Goal: Navigation & Orientation: Find specific page/section

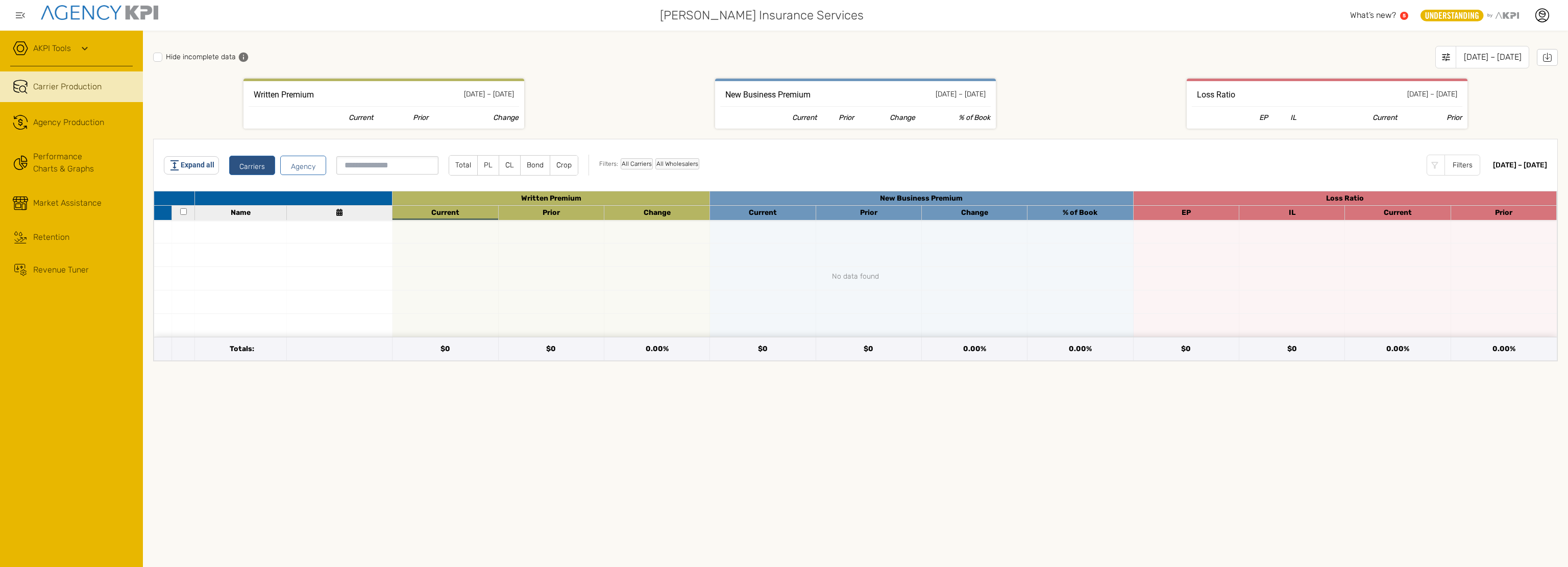
click at [83, 46] on icon at bounding box center [85, 49] width 12 height 12
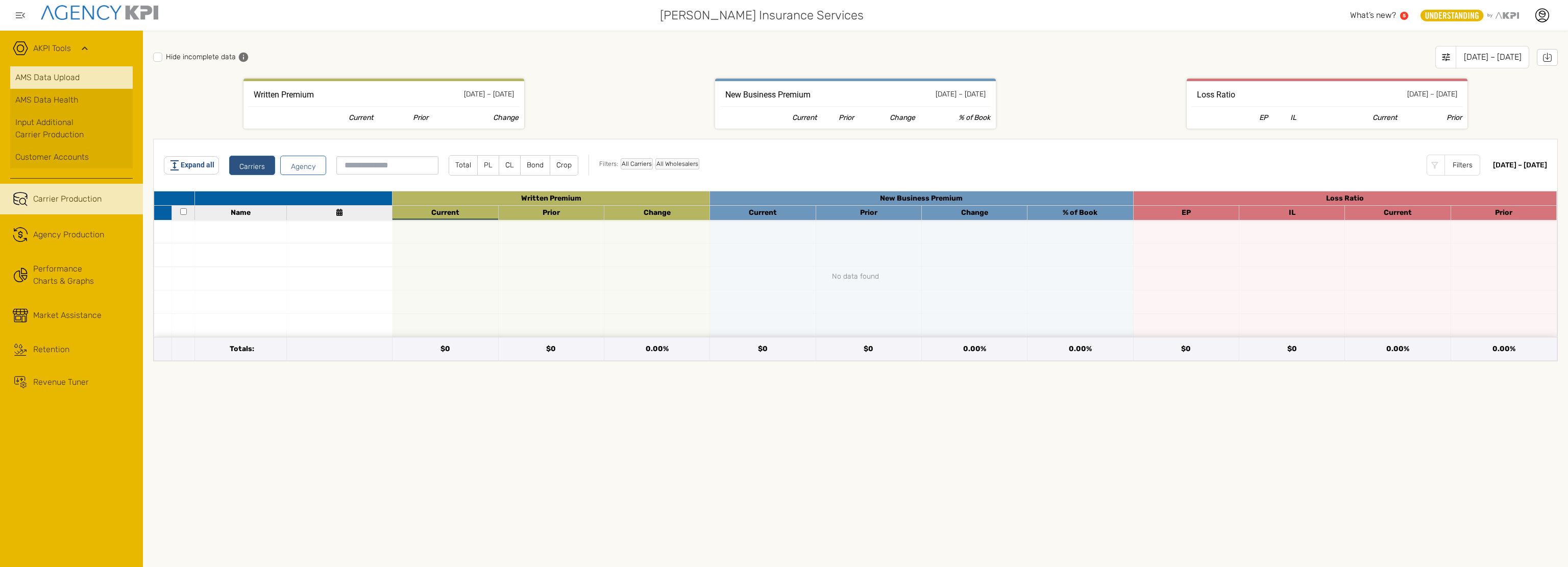
click at [49, 76] on link "AMS Data Upload" at bounding box center [71, 77] width 122 height 23
click at [242, 466] on div "Hide incomplete data [DATE] – [DATE] Written Premium [DATE] – [DATE] Current Pr…" at bounding box center [855, 298] width 1425 height 536
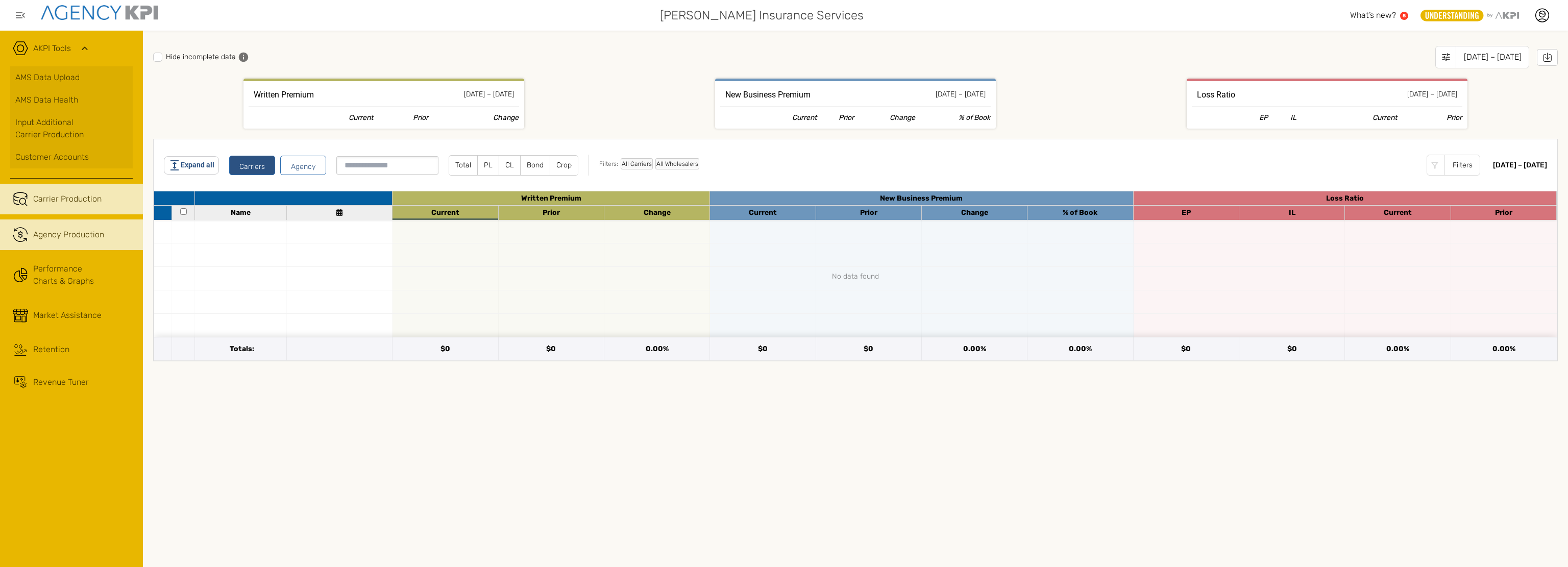
click at [53, 232] on span "Agency Production" at bounding box center [69, 235] width 71 height 12
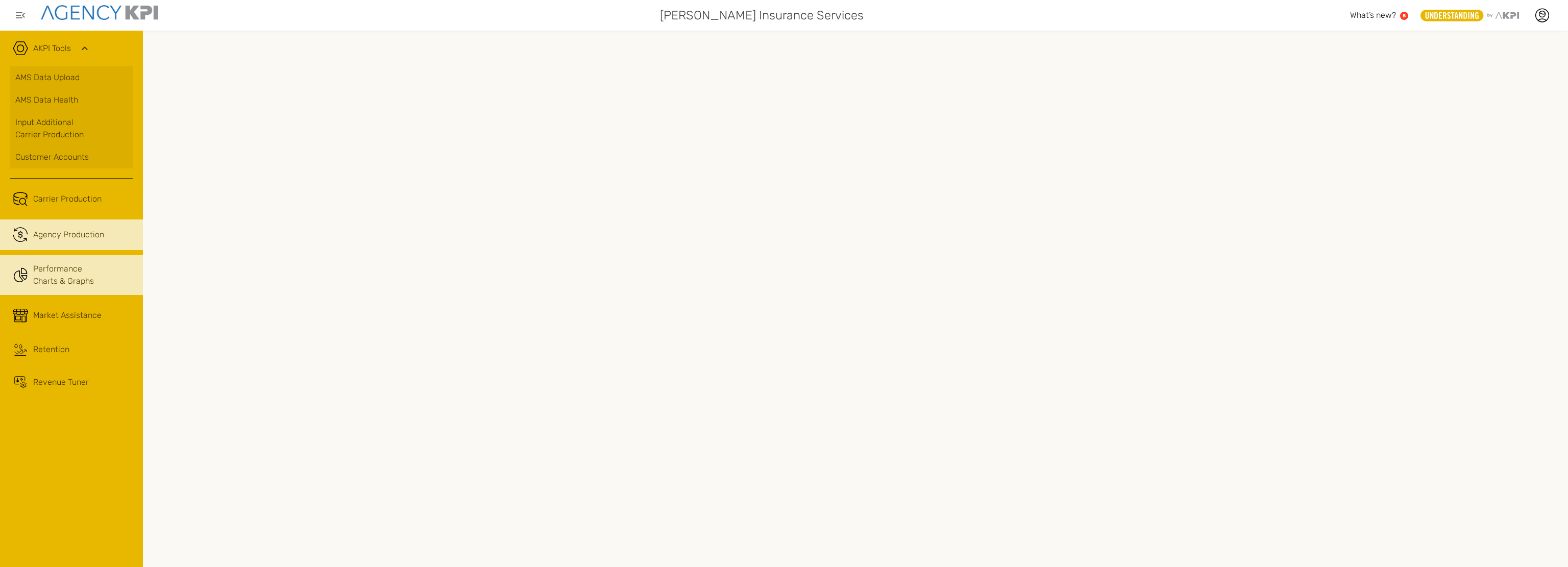
click at [93, 275] on link "Performance Charts & Graphs" at bounding box center [71, 274] width 143 height 40
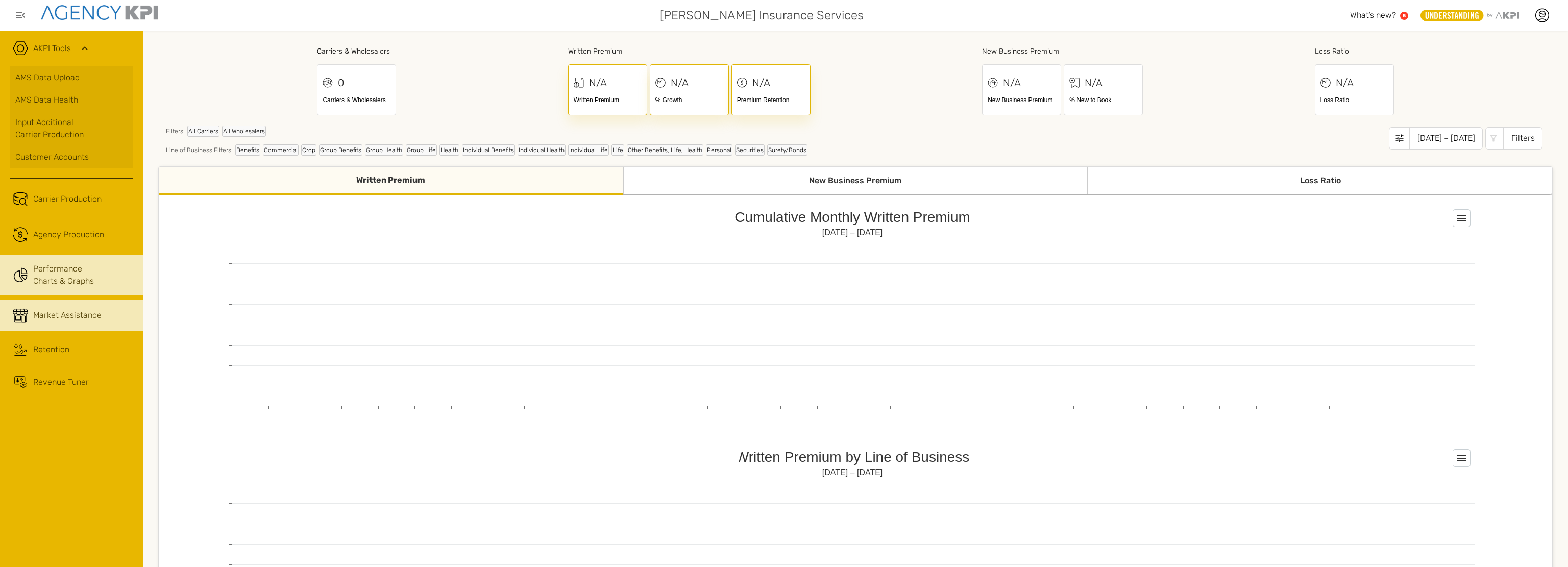
click at [64, 320] on div "Market Assistance" at bounding box center [68, 315] width 68 height 12
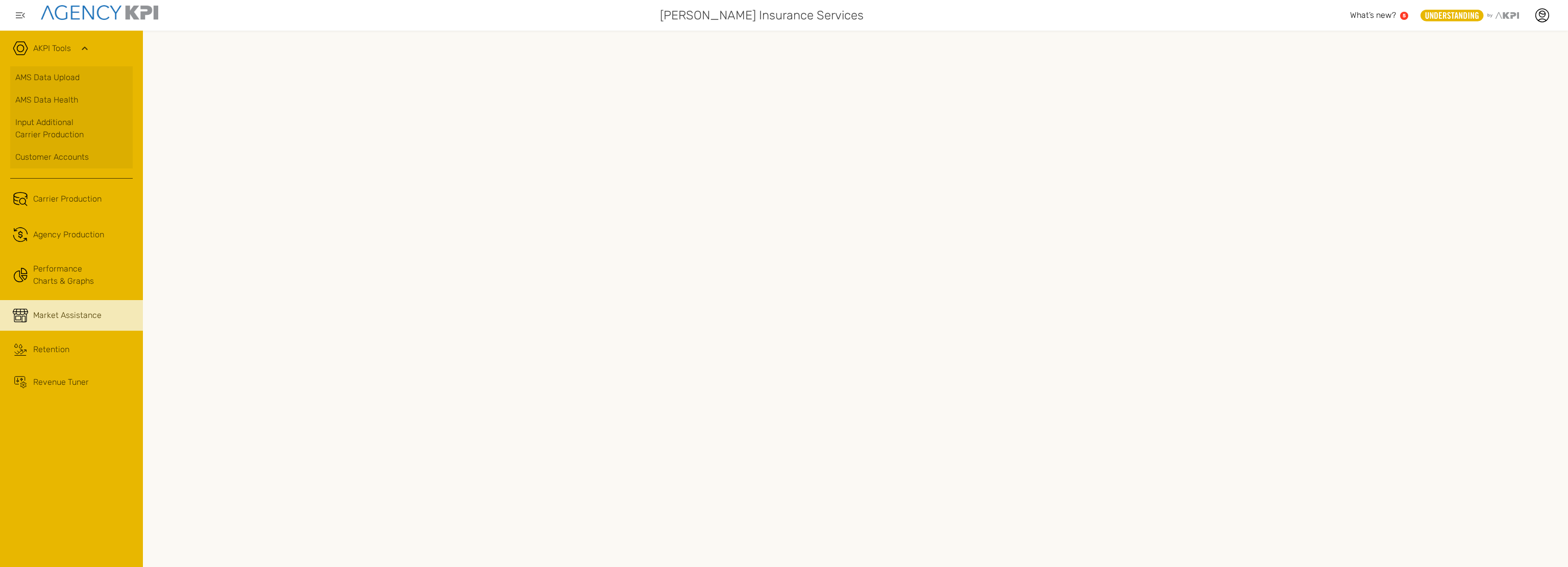
click at [346, 34] on div at bounding box center [855, 298] width 1425 height 536
click at [55, 353] on div "Retention" at bounding box center [52, 349] width 37 height 12
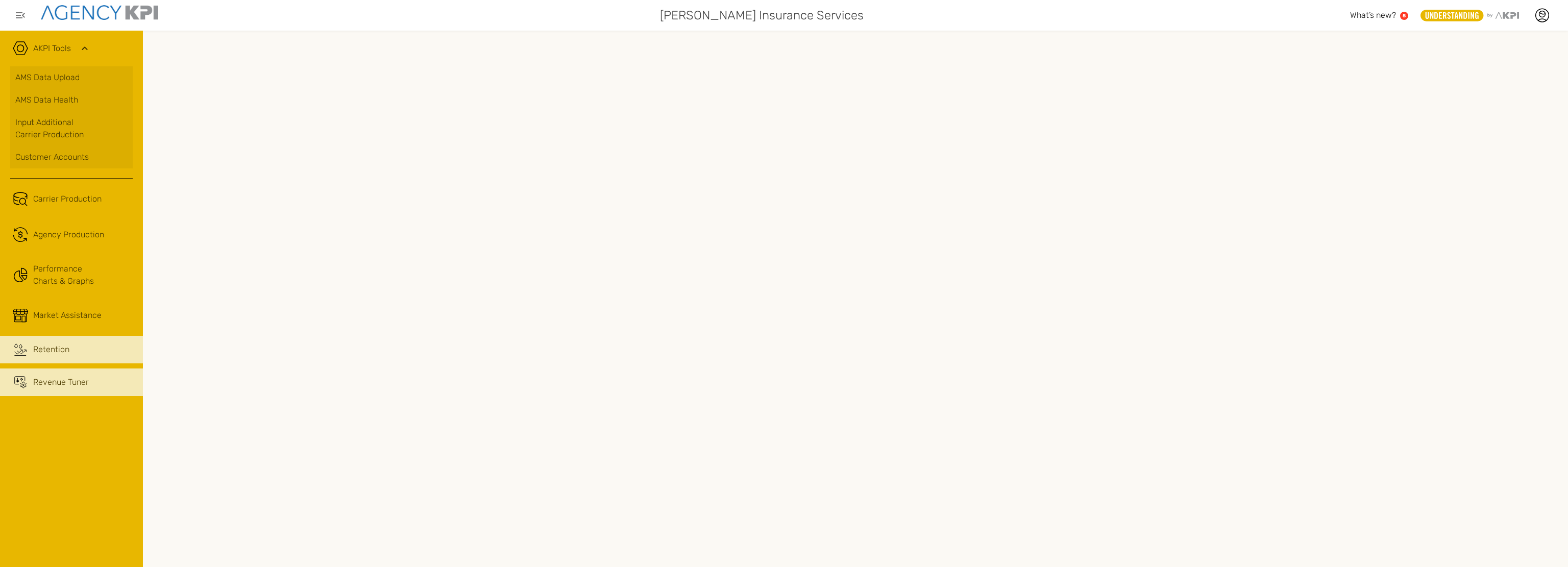
click at [48, 375] on link "Revenue Tuner" at bounding box center [71, 381] width 143 height 27
